Goal: Task Accomplishment & Management: Manage account settings

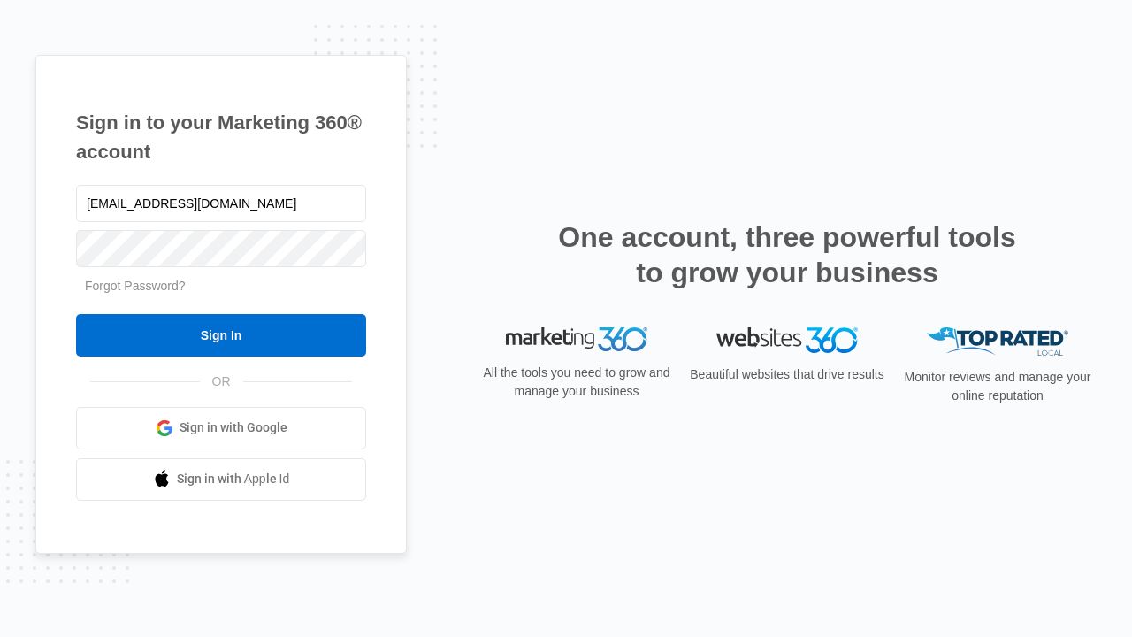
type input "[EMAIL_ADDRESS][DOMAIN_NAME]"
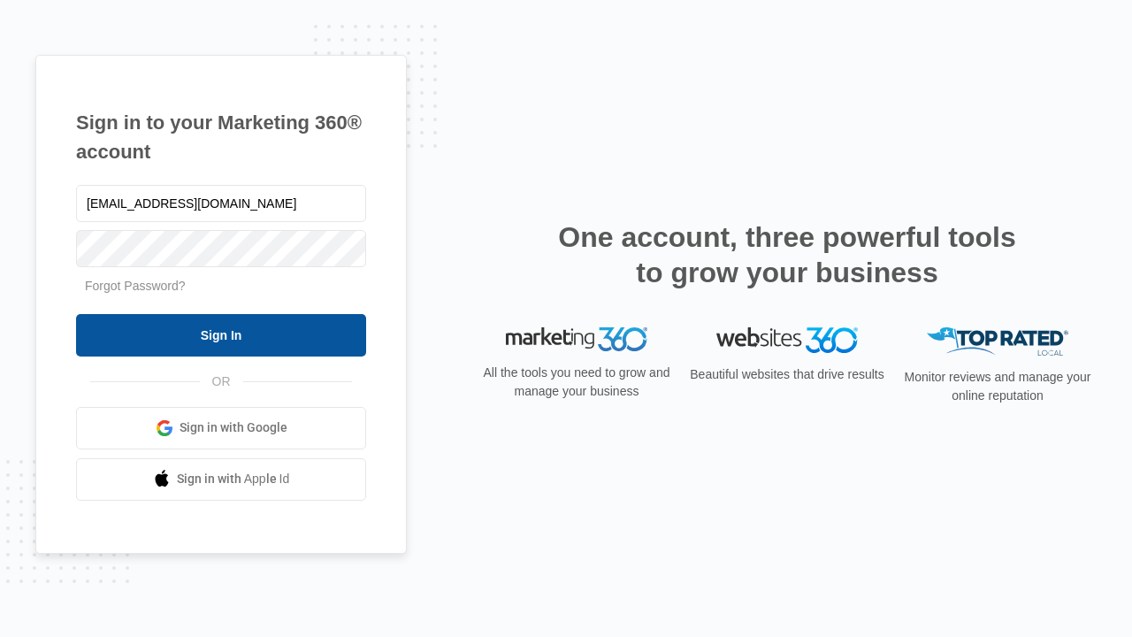
click at [221, 334] on input "Sign In" at bounding box center [221, 335] width 290 height 42
